Goal: Navigation & Orientation: Find specific page/section

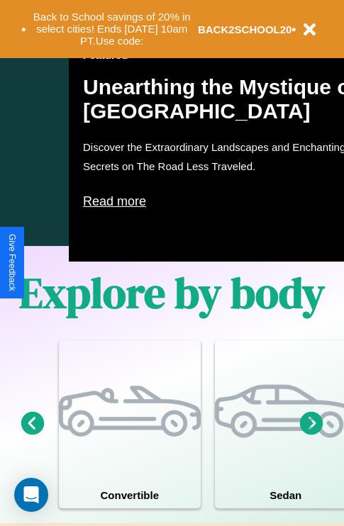
scroll to position [910, 0]
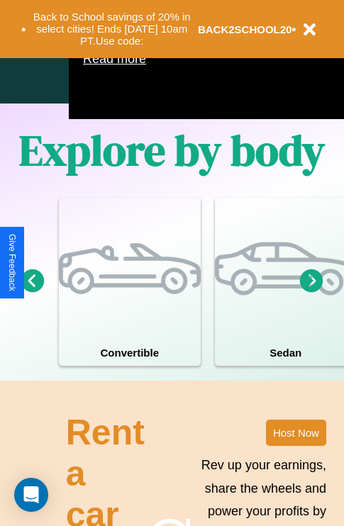
click at [311, 292] on icon at bounding box center [311, 279] width 23 height 23
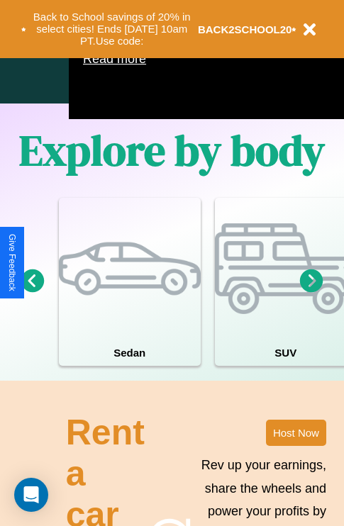
click at [311, 292] on icon at bounding box center [311, 279] width 23 height 23
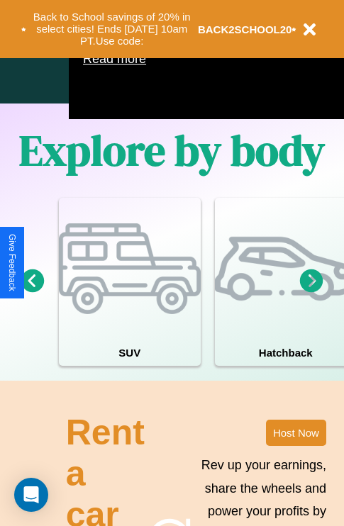
click at [311, 292] on icon at bounding box center [311, 279] width 23 height 23
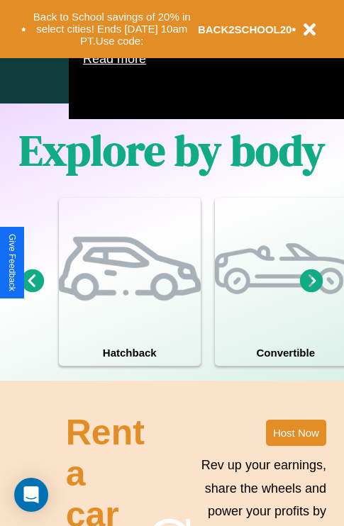
click at [32, 292] on icon at bounding box center [32, 279] width 23 height 23
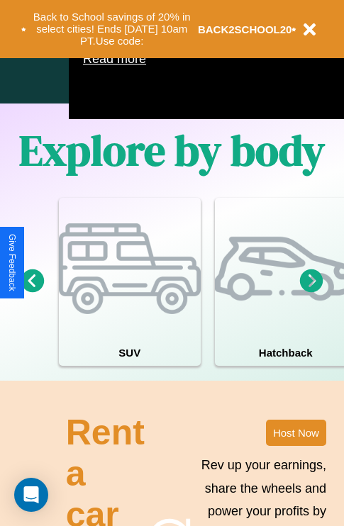
click at [311, 292] on icon at bounding box center [311, 279] width 23 height 23
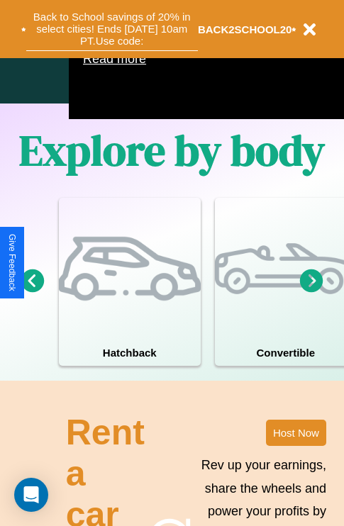
click at [111, 29] on button "Back to School savings of 20% in select cities! Ends [DATE] 10am PT. Use code:" at bounding box center [111, 29] width 171 height 44
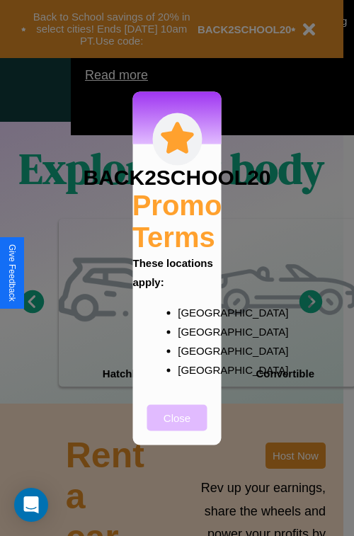
click at [177, 427] on button "Close" at bounding box center [177, 417] width 60 height 26
